Goal: Transaction & Acquisition: Purchase product/service

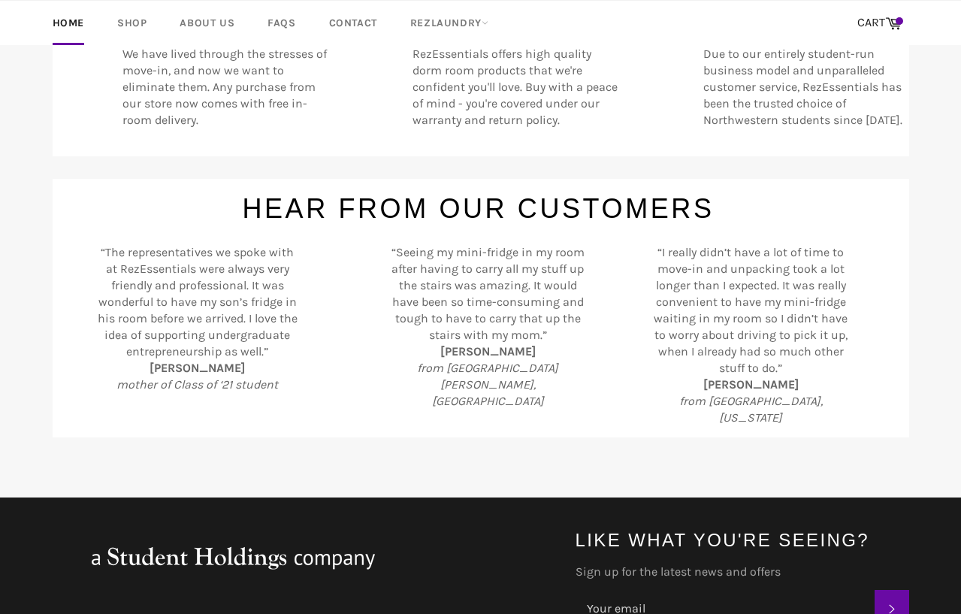
scroll to position [686, 0]
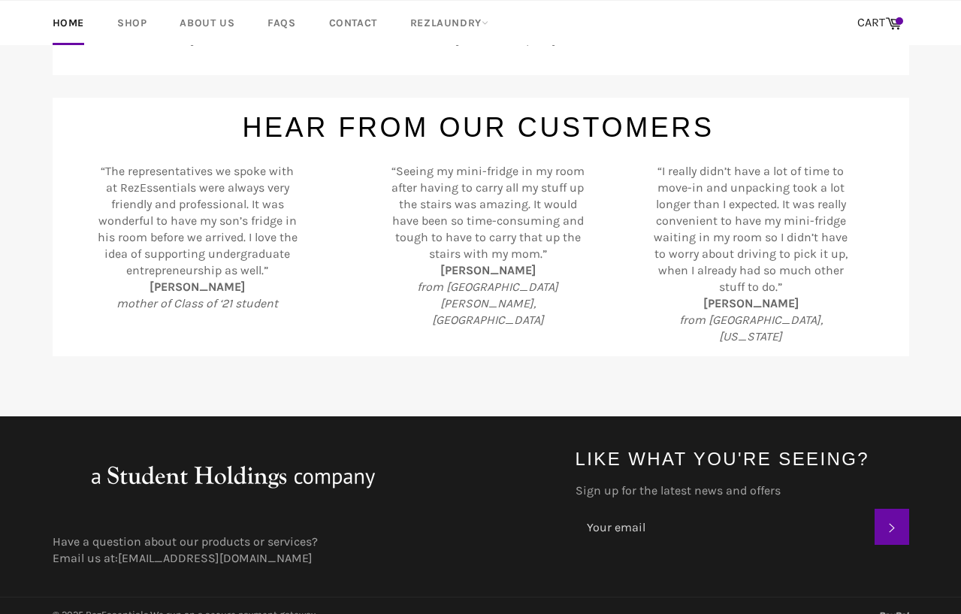
drag, startPoint x: 663, startPoint y: 513, endPoint x: 270, endPoint y: 281, distance: 456.6
click at [270, 281] on body "Skip to content Search Home Shop About Us FAQs Contact RezLaundry Expand menu C…" at bounding box center [480, 16] width 961 height 1404
click at [296, 257] on div "“The representatives we spoke with at RezEssentials were always very friendly a…" at bounding box center [190, 245] width 220 height 165
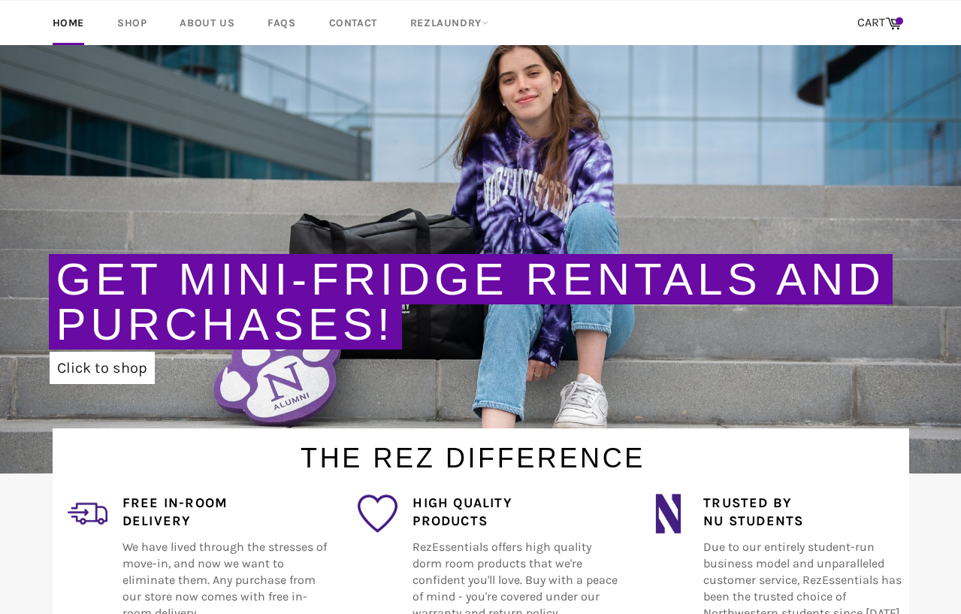
scroll to position [0, 0]
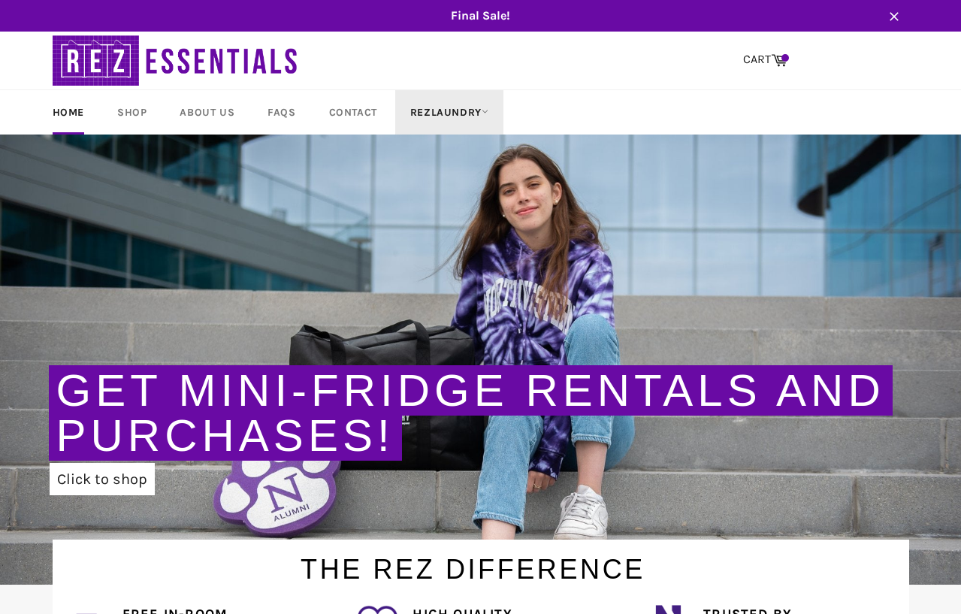
click at [451, 123] on link "RezLaundry" at bounding box center [449, 112] width 108 height 44
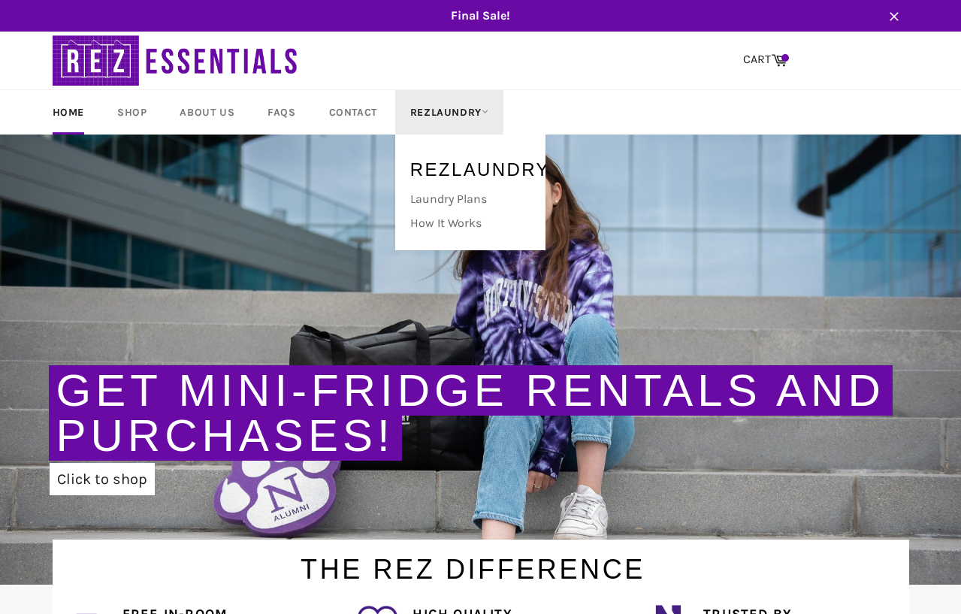
click at [451, 122] on link "RezLaundry" at bounding box center [449, 112] width 108 height 44
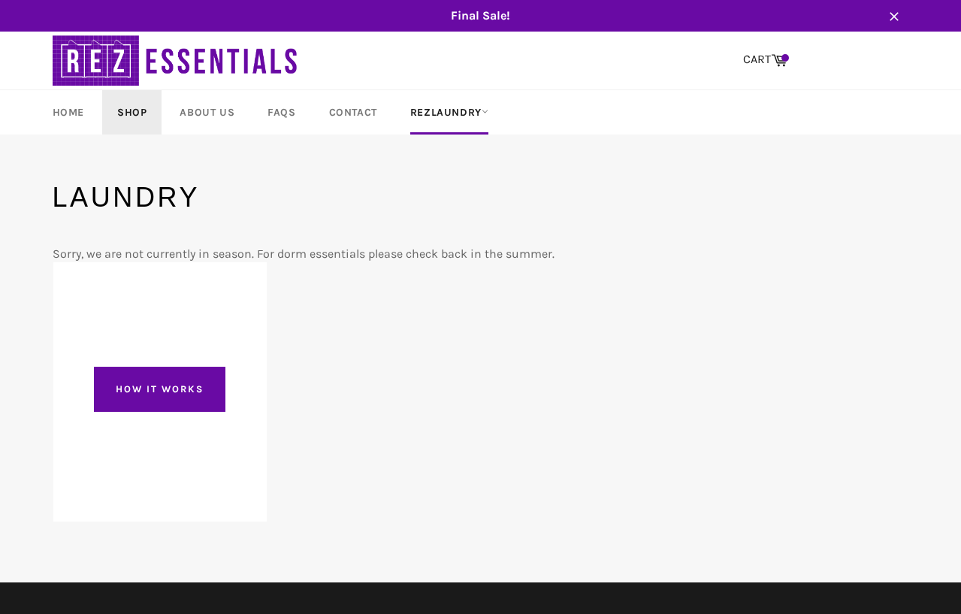
click at [153, 117] on link "Shop" at bounding box center [131, 112] width 59 height 44
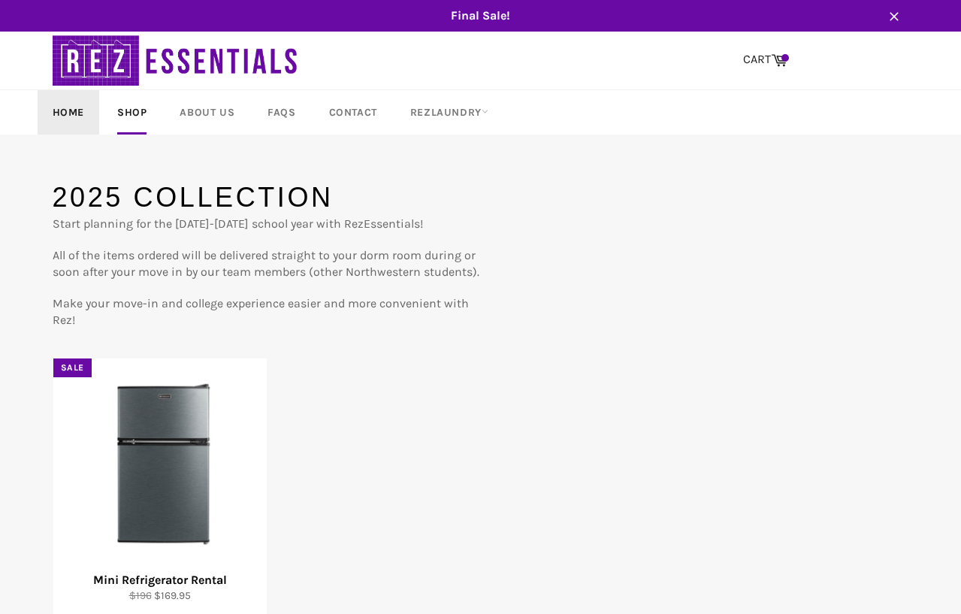
click at [84, 106] on link "Home" at bounding box center [69, 112] width 62 height 44
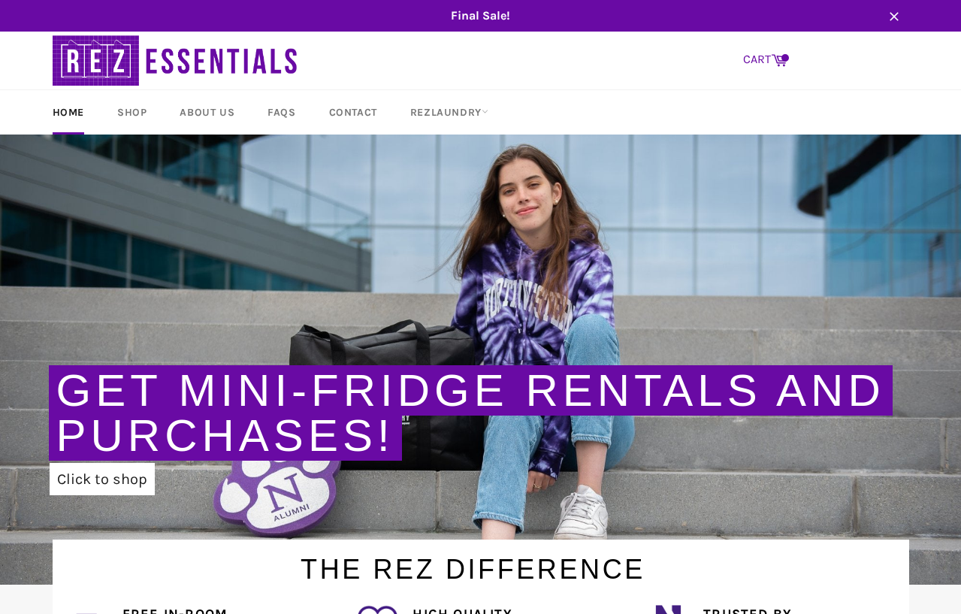
click at [780, 50] on link "CART Cart" at bounding box center [765, 60] width 59 height 32
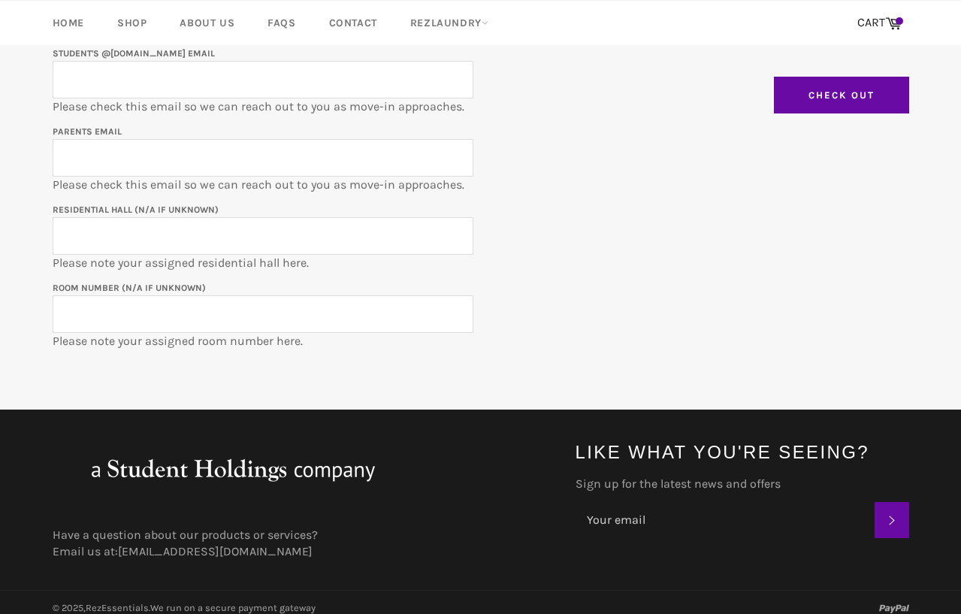
scroll to position [416, 0]
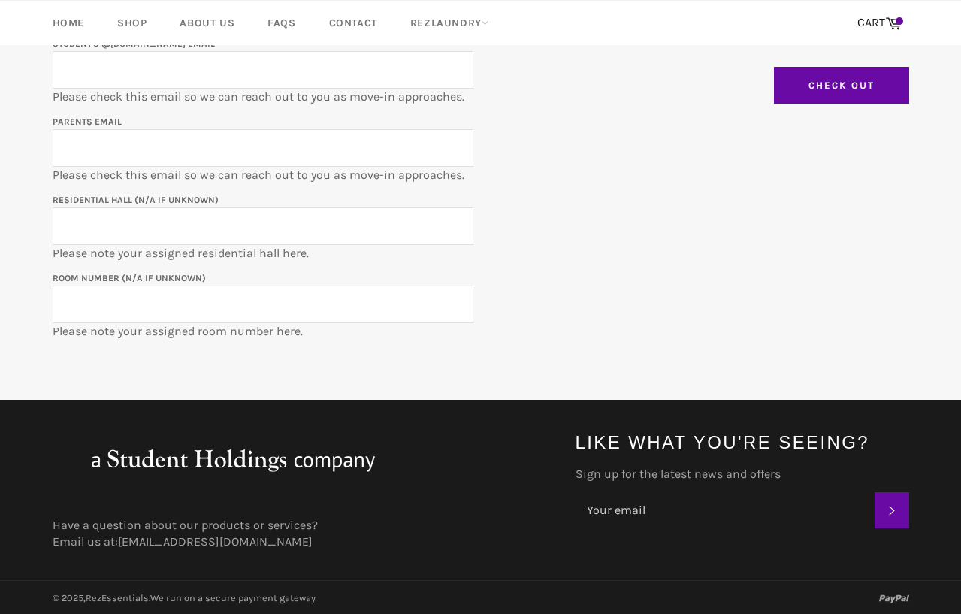
click at [261, 295] on input "Room Number (N/A if unknown)" at bounding box center [263, 305] width 421 height 38
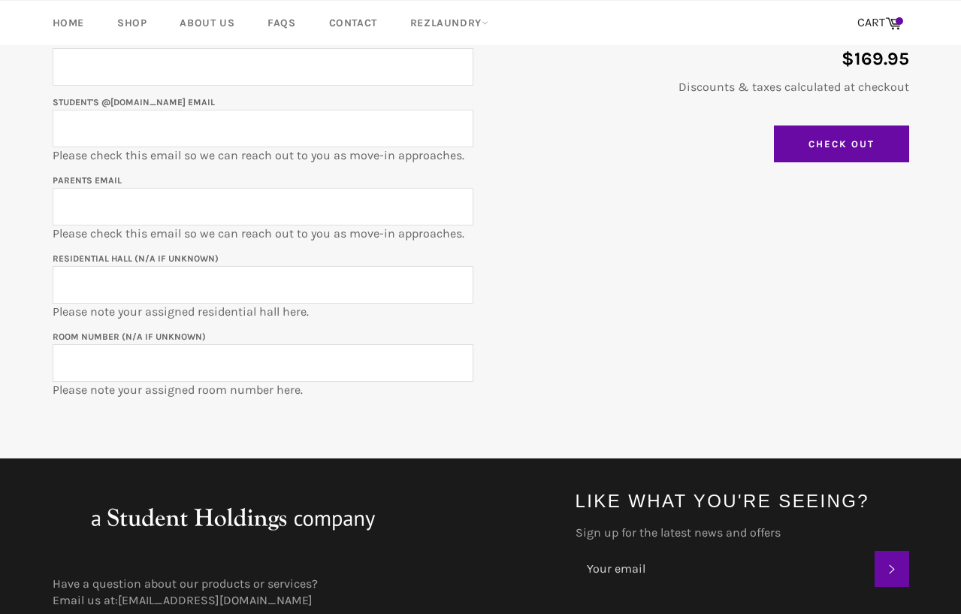
click at [264, 288] on input "Residential Hall (N/A if unknown)" at bounding box center [263, 285] width 421 height 38
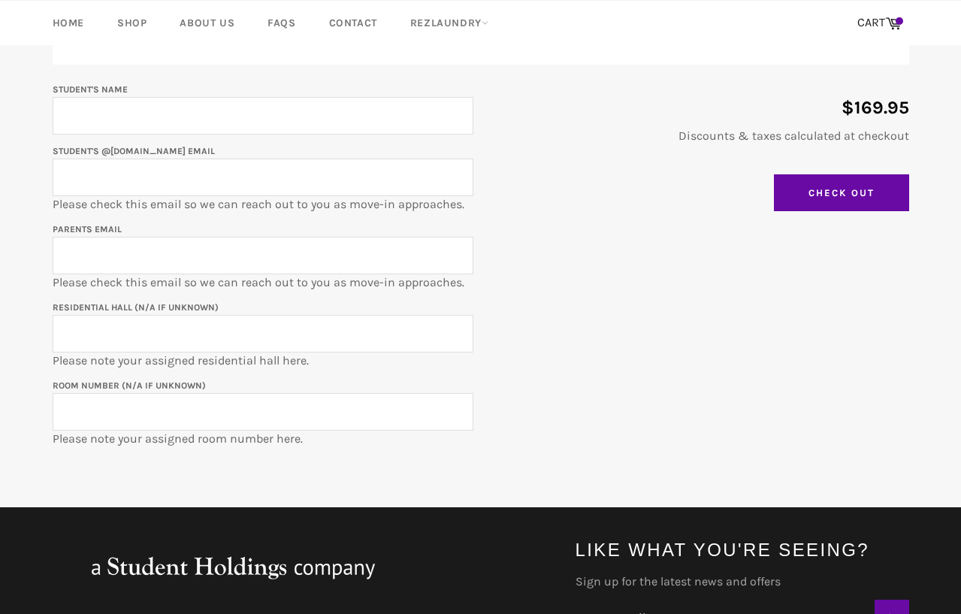
scroll to position [228, 0]
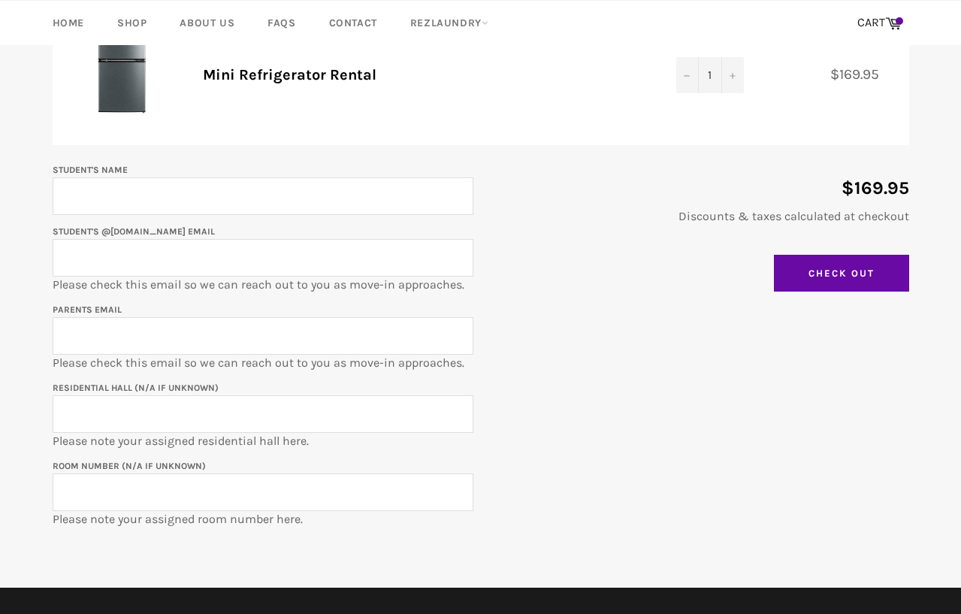
click at [250, 335] on input "Parents email" at bounding box center [263, 336] width 421 height 38
click at [280, 259] on input "Student's @u.northwestern.edu email" at bounding box center [263, 258] width 421 height 38
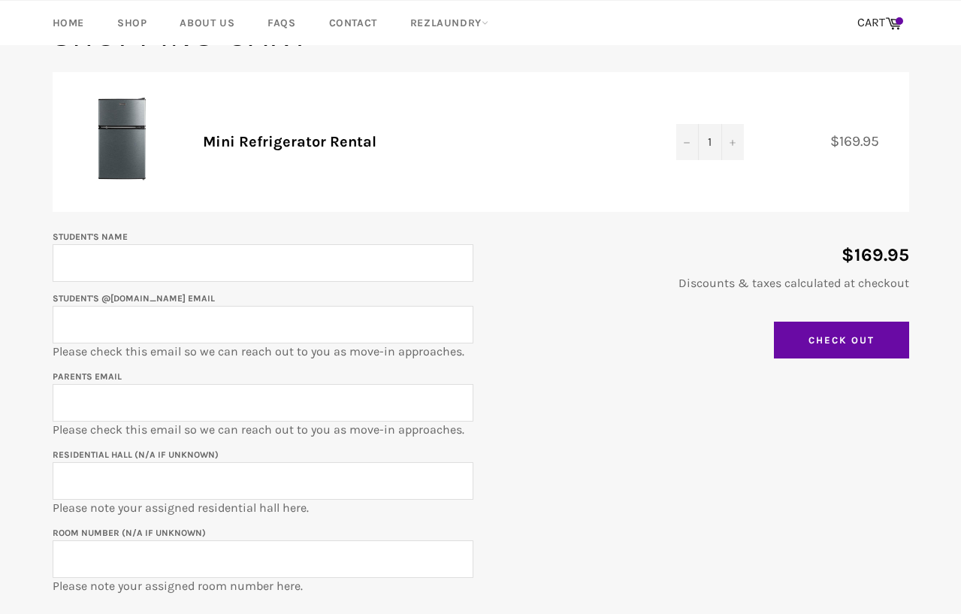
click at [280, 258] on input "Student's Name" at bounding box center [263, 263] width 421 height 38
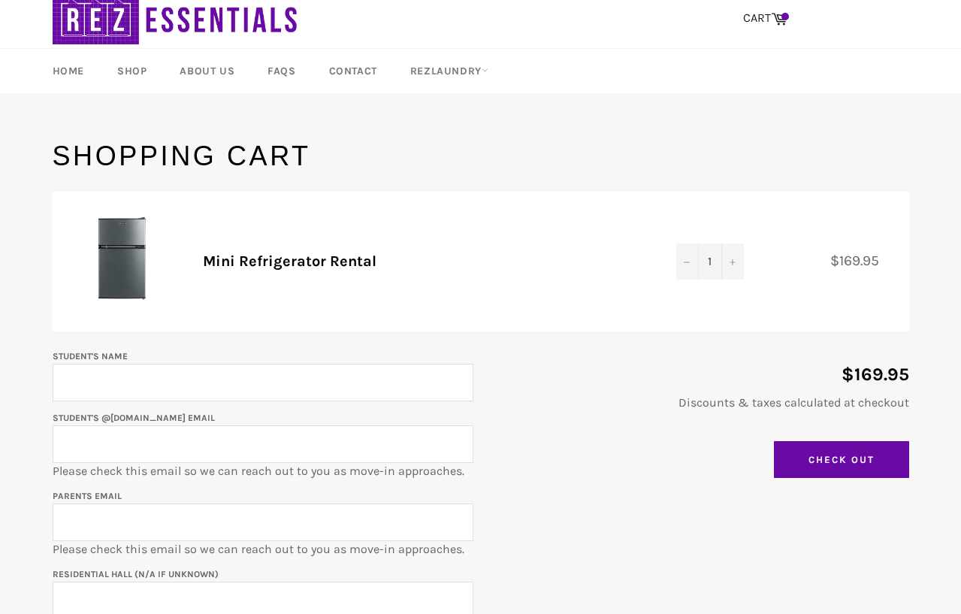
scroll to position [32, 0]
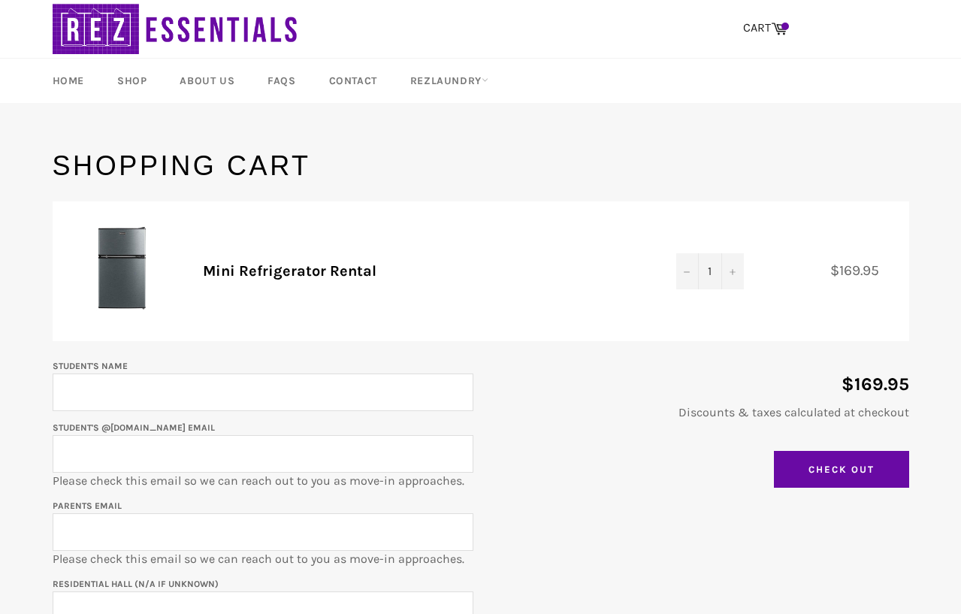
drag, startPoint x: 200, startPoint y: 271, endPoint x: 419, endPoint y: 271, distance: 219.5
click at [421, 271] on td "Mini Refrigerator Rental" at bounding box center [425, 271] width 474 height 141
click at [419, 271] on td "Mini Refrigerator Rental" at bounding box center [425, 271] width 474 height 141
drag, startPoint x: 421, startPoint y: 271, endPoint x: 127, endPoint y: 271, distance: 293.9
click at [127, 271] on tr "Mini Refrigerator Rental Quantity 1 − + $169.95" at bounding box center [481, 271] width 857 height 141
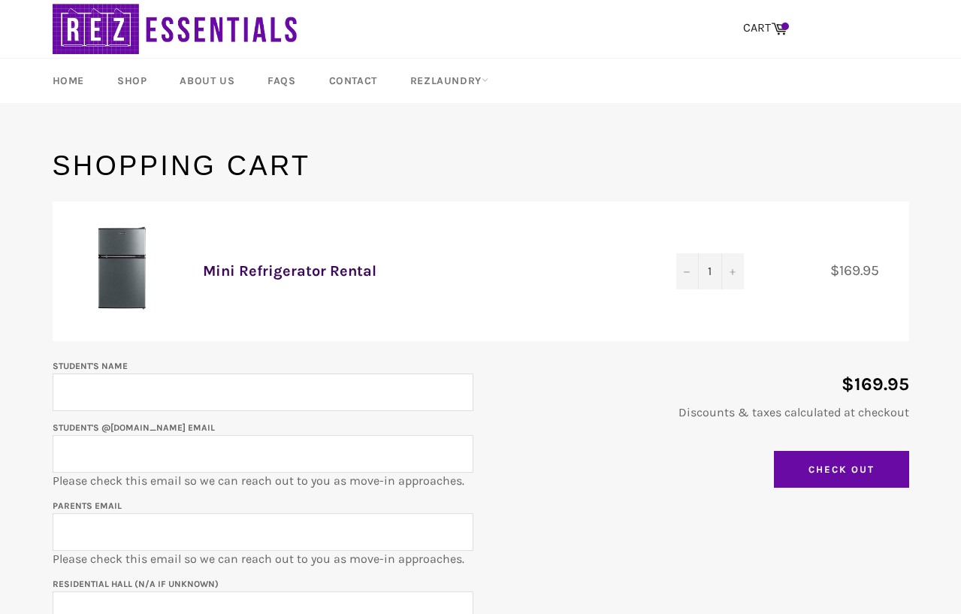
click at [213, 271] on link "Mini Refrigerator Rental" at bounding box center [290, 270] width 174 height 17
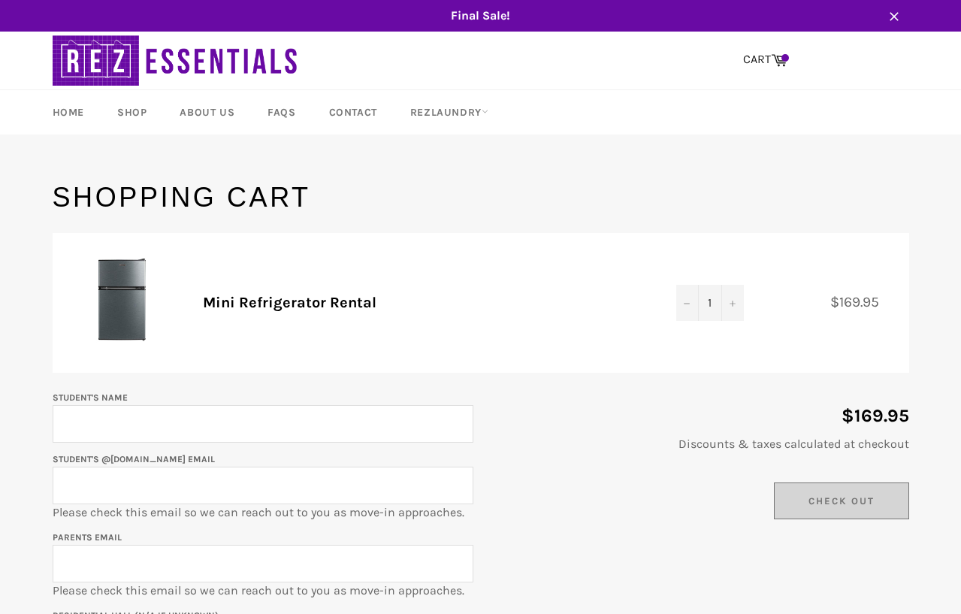
scroll to position [32, 0]
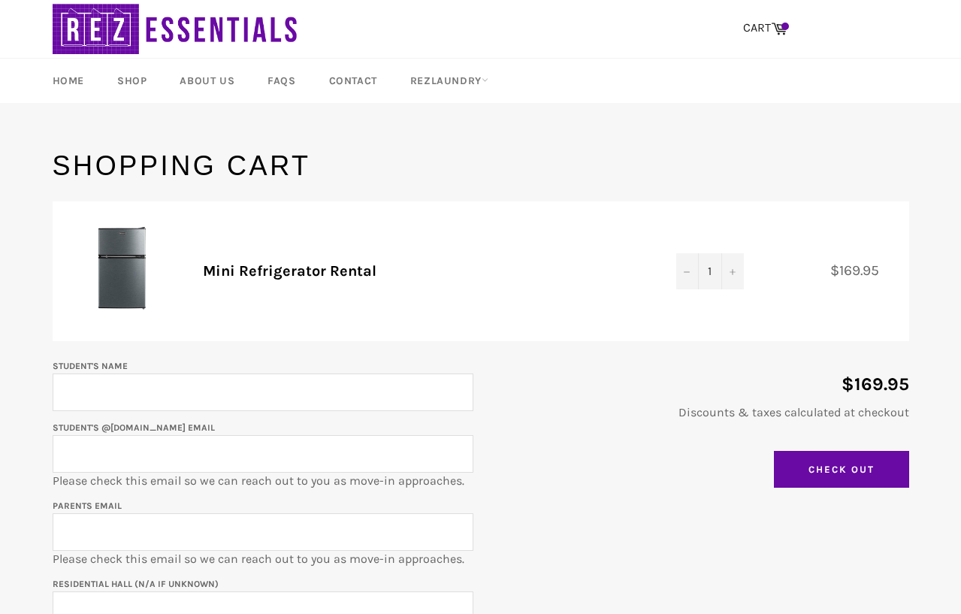
drag, startPoint x: 195, startPoint y: 287, endPoint x: 174, endPoint y: 265, distance: 30.8
click at [174, 265] on tr "Mini Refrigerator Rental Quantity 1 − + $169.95" at bounding box center [481, 271] width 857 height 141
click at [174, 265] on td at bounding box center [120, 271] width 135 height 141
drag, startPoint x: 174, startPoint y: 265, endPoint x: 450, endPoint y: 289, distance: 276.9
click at [451, 288] on tr "Mini Refrigerator Rental Quantity 1 − + $169.95" at bounding box center [481, 271] width 857 height 141
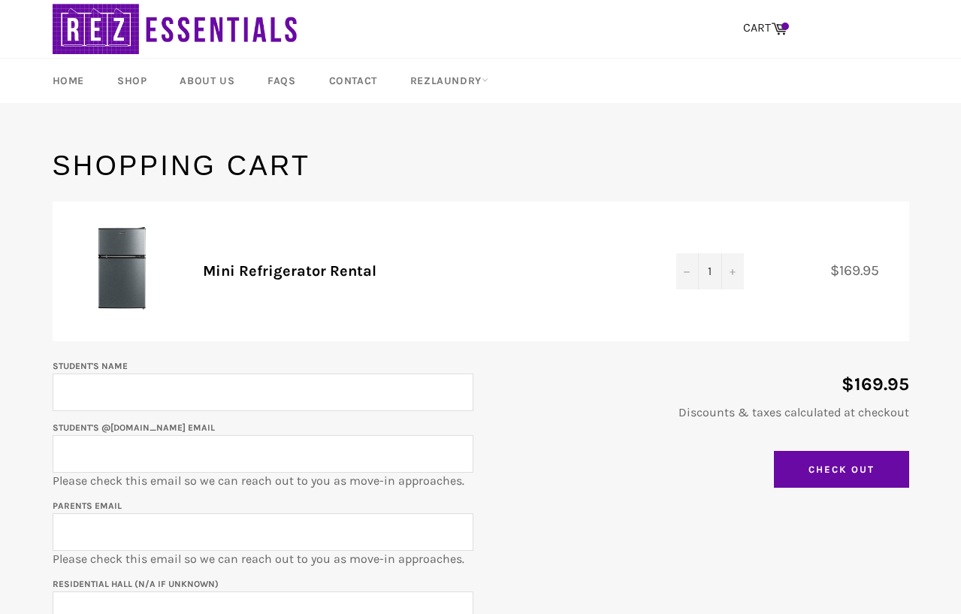
click at [450, 289] on td "Mini Refrigerator Rental" at bounding box center [425, 271] width 474 height 141
drag, startPoint x: 431, startPoint y: 275, endPoint x: 194, endPoint y: 264, distance: 237.8
click at [195, 264] on td "Mini Refrigerator Rental" at bounding box center [425, 271] width 474 height 141
click at [194, 264] on td "Mini Refrigerator Rental" at bounding box center [425, 271] width 474 height 141
drag, startPoint x: 194, startPoint y: 264, endPoint x: 413, endPoint y: 278, distance: 219.2
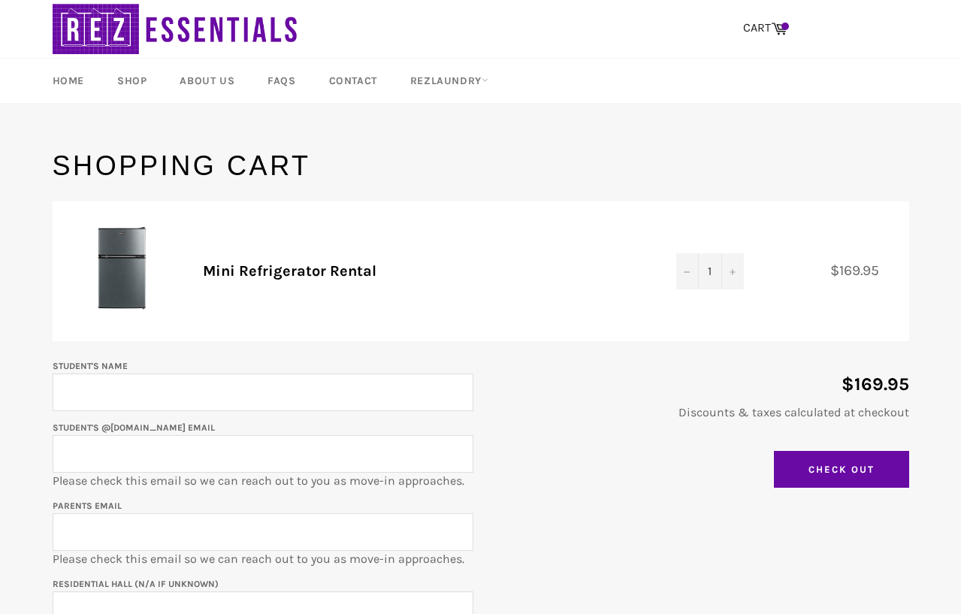
click at [413, 278] on td "Mini Refrigerator Rental" at bounding box center [425, 271] width 474 height 141
drag, startPoint x: 413, startPoint y: 278, endPoint x: 207, endPoint y: 273, distance: 206.0
click at [207, 274] on td "Mini Refrigerator Rental" at bounding box center [425, 271] width 474 height 141
click at [207, 273] on link "Mini Refrigerator Rental" at bounding box center [290, 270] width 174 height 17
